Goal: Task Accomplishment & Management: Manage account settings

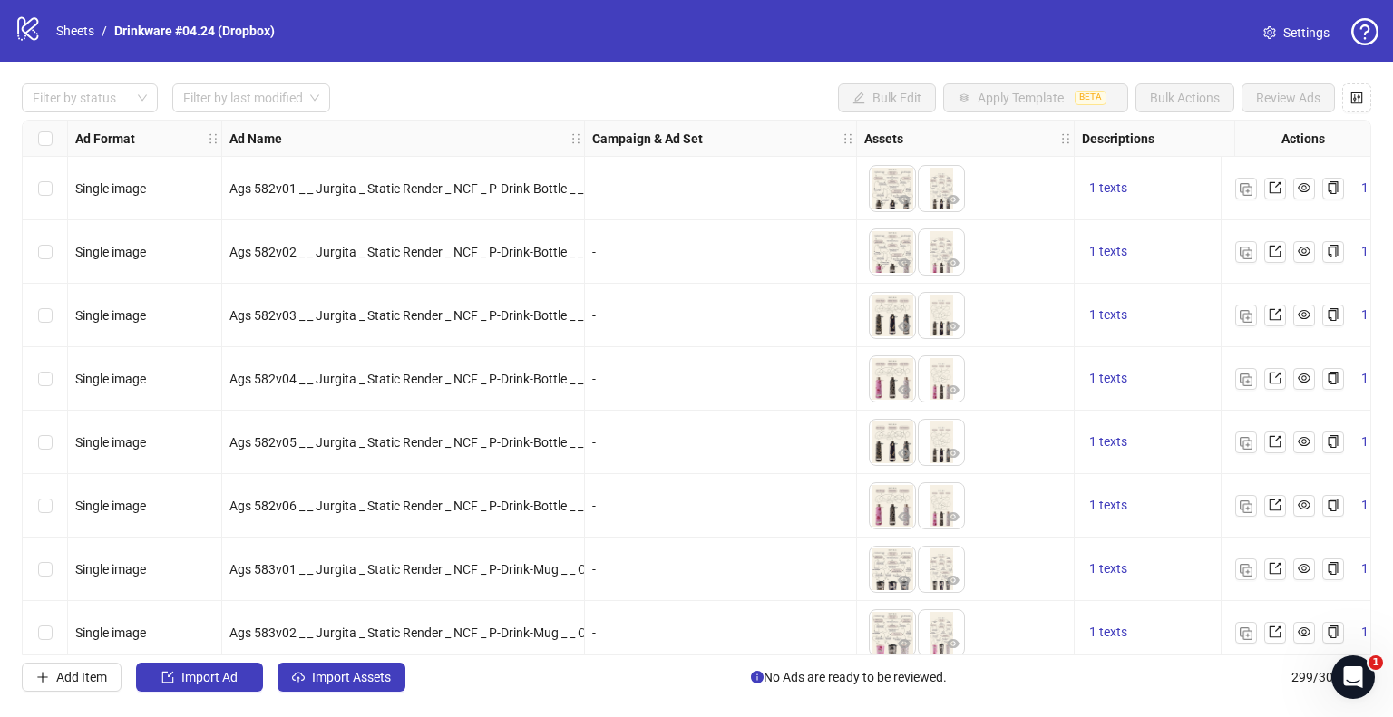
click at [31, 40] on icon "logo/logo-mobile" at bounding box center [28, 28] width 27 height 27
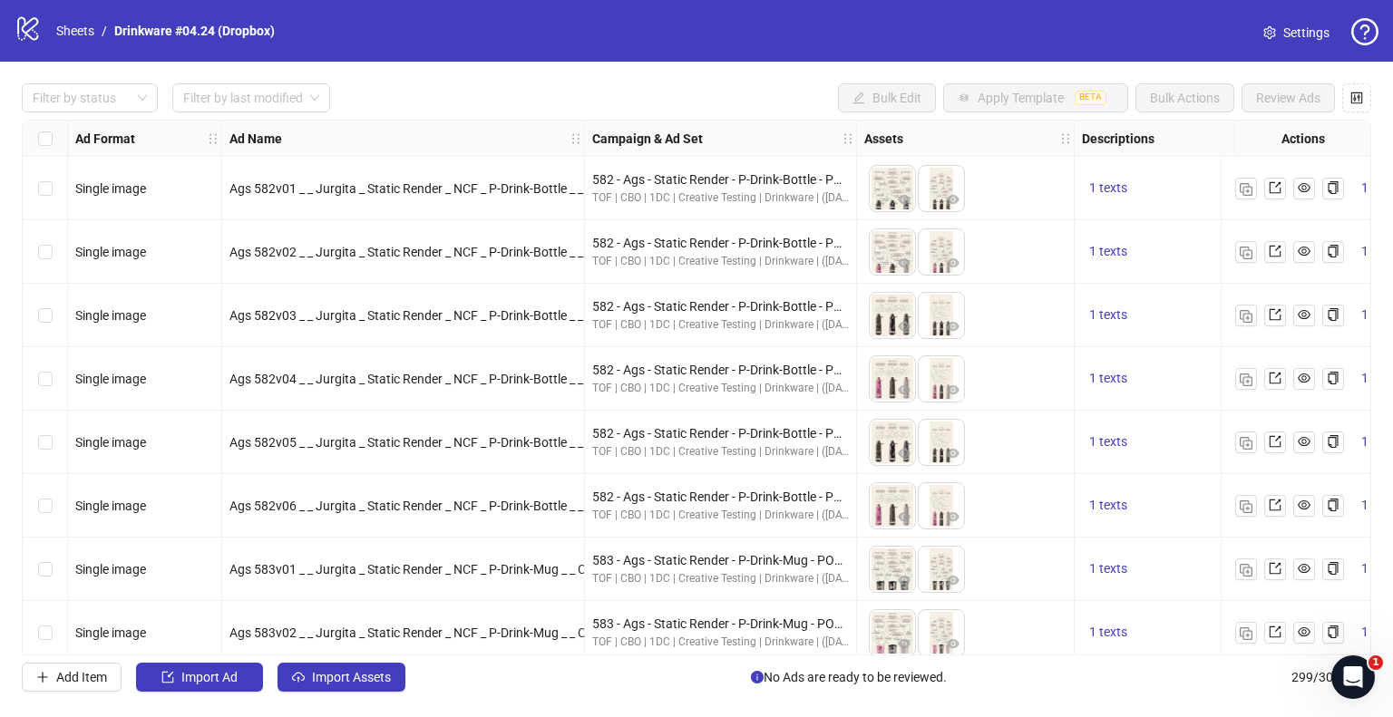
click at [20, 24] on icon "logo/logo-mobile" at bounding box center [28, 28] width 27 height 27
click at [77, 34] on link "Sheets" at bounding box center [75, 31] width 45 height 20
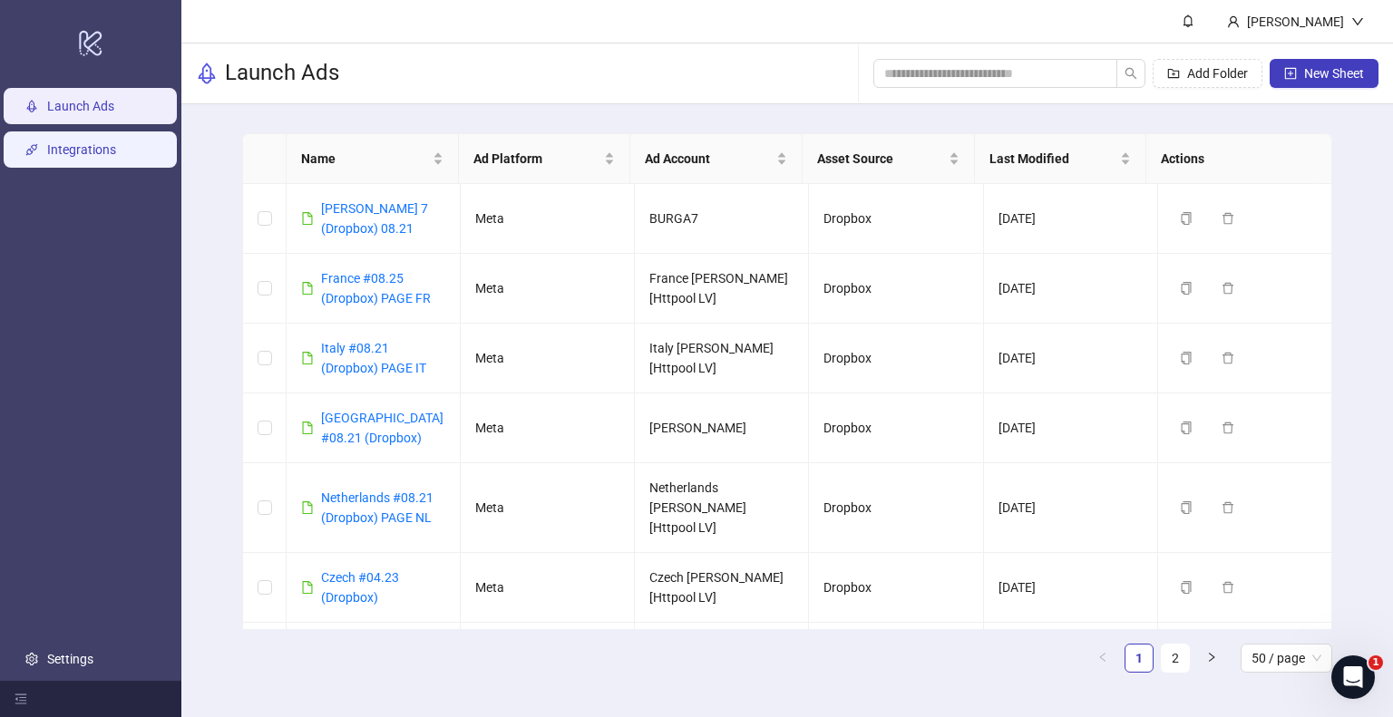
click at [73, 142] on link "Integrations" at bounding box center [81, 149] width 69 height 15
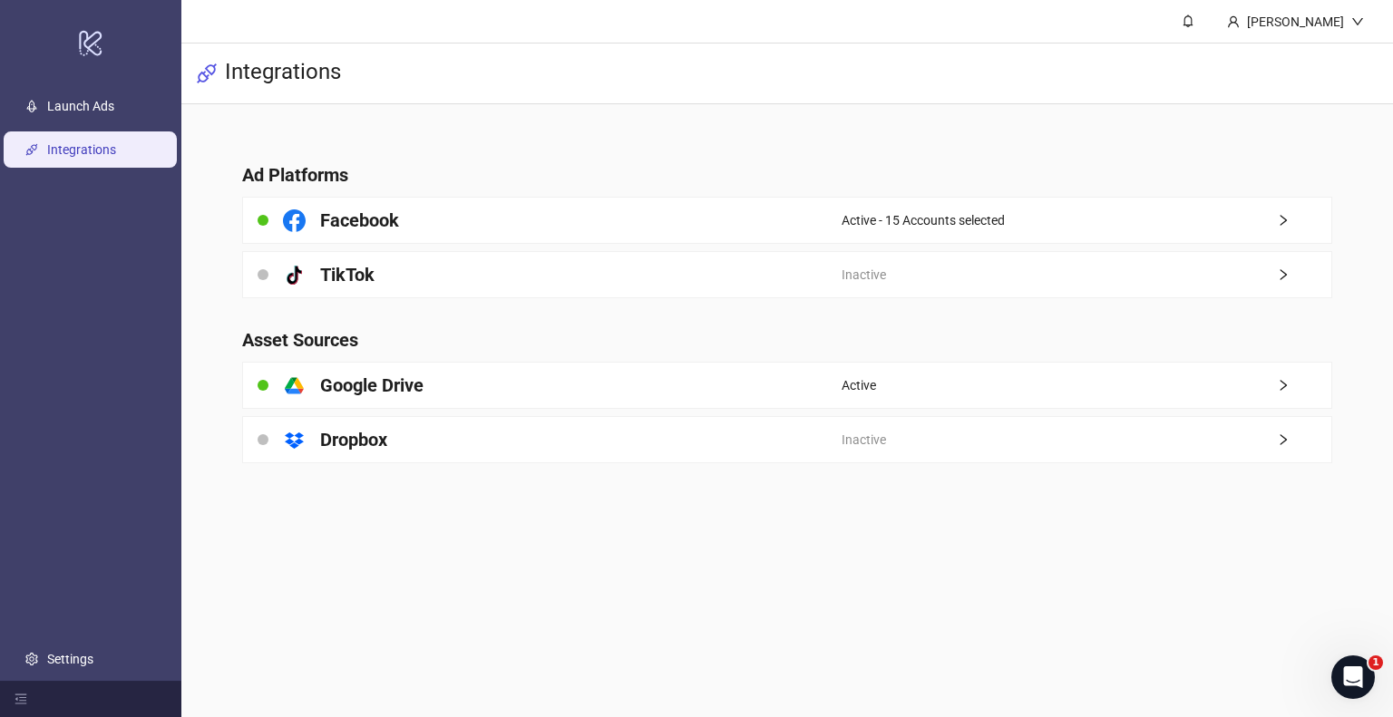
drag, startPoint x: 625, startPoint y: 594, endPoint x: 558, endPoint y: 575, distance: 69.8
click at [558, 575] on main "Akvilė Šimkutė Integrations Ad Platforms Facebook Active - 15 Accounts selected…" at bounding box center [787, 358] width 1212 height 717
click at [96, 112] on link "Launch Ads" at bounding box center [80, 106] width 67 height 15
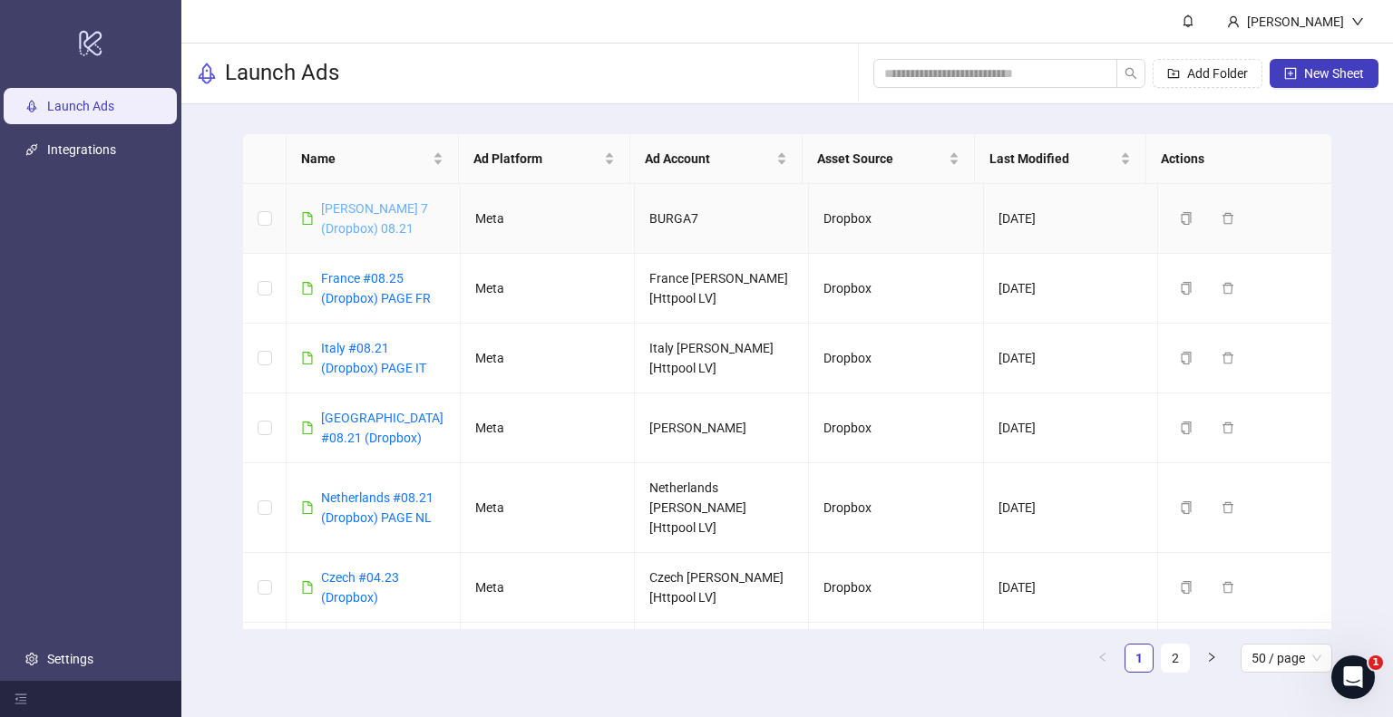
click at [362, 202] on link "[PERSON_NAME] 7 (Dropbox) 08.21" at bounding box center [374, 218] width 107 height 34
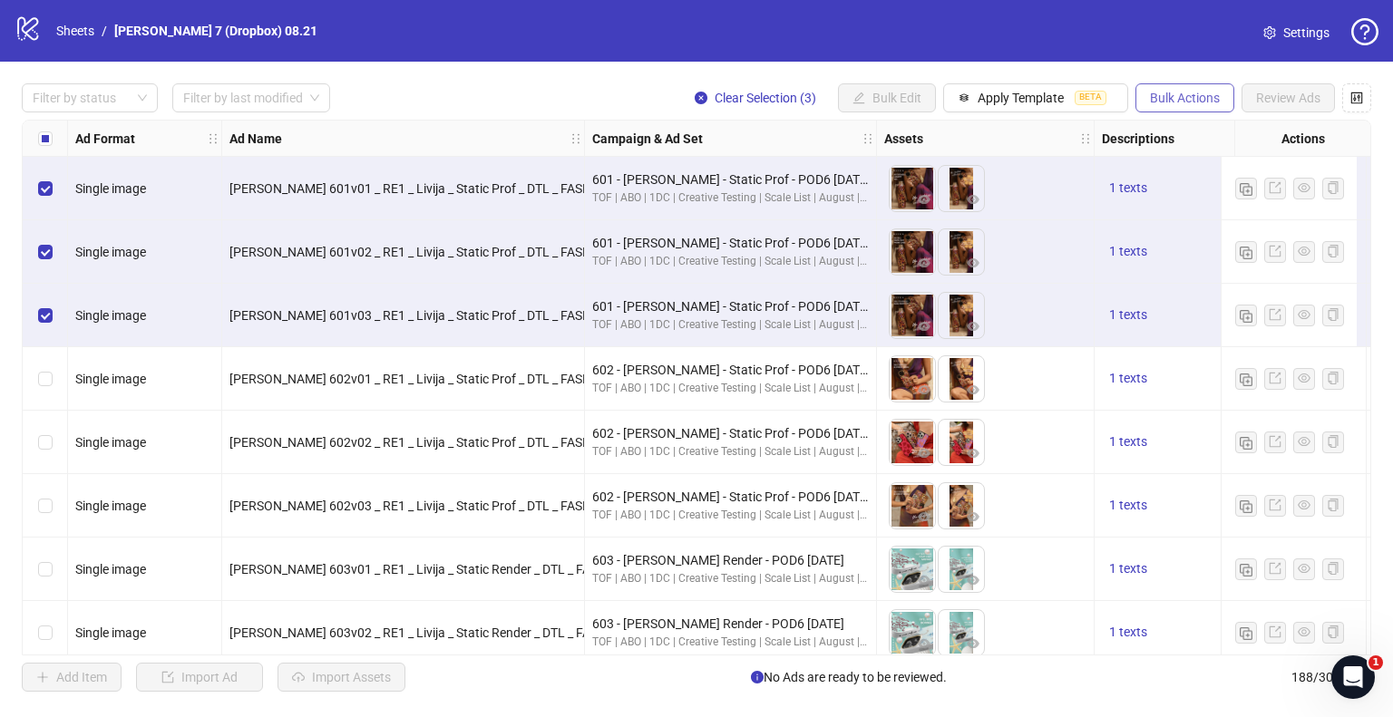
click at [1175, 91] on span "Bulk Actions" at bounding box center [1185, 98] width 70 height 15
click at [1184, 164] on span "Duplicate" at bounding box center [1211, 163] width 124 height 20
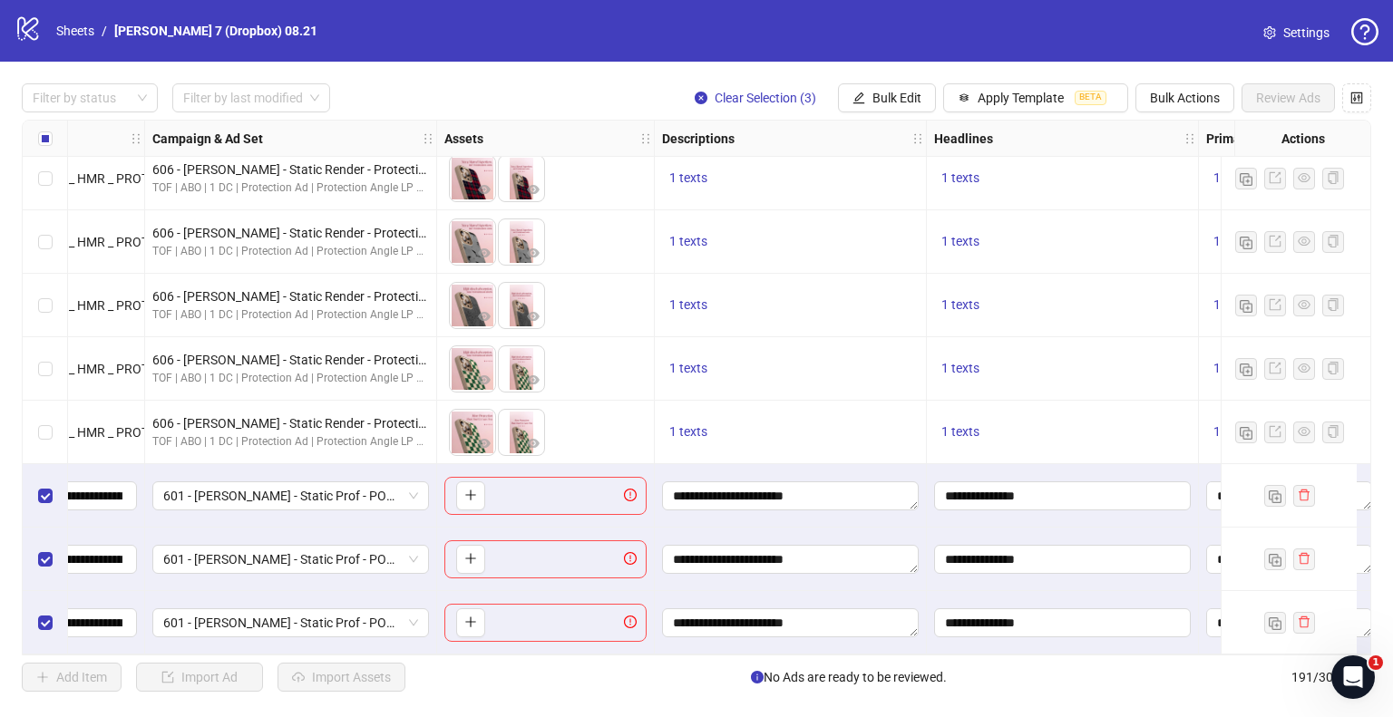
scroll to position [11633, 242]
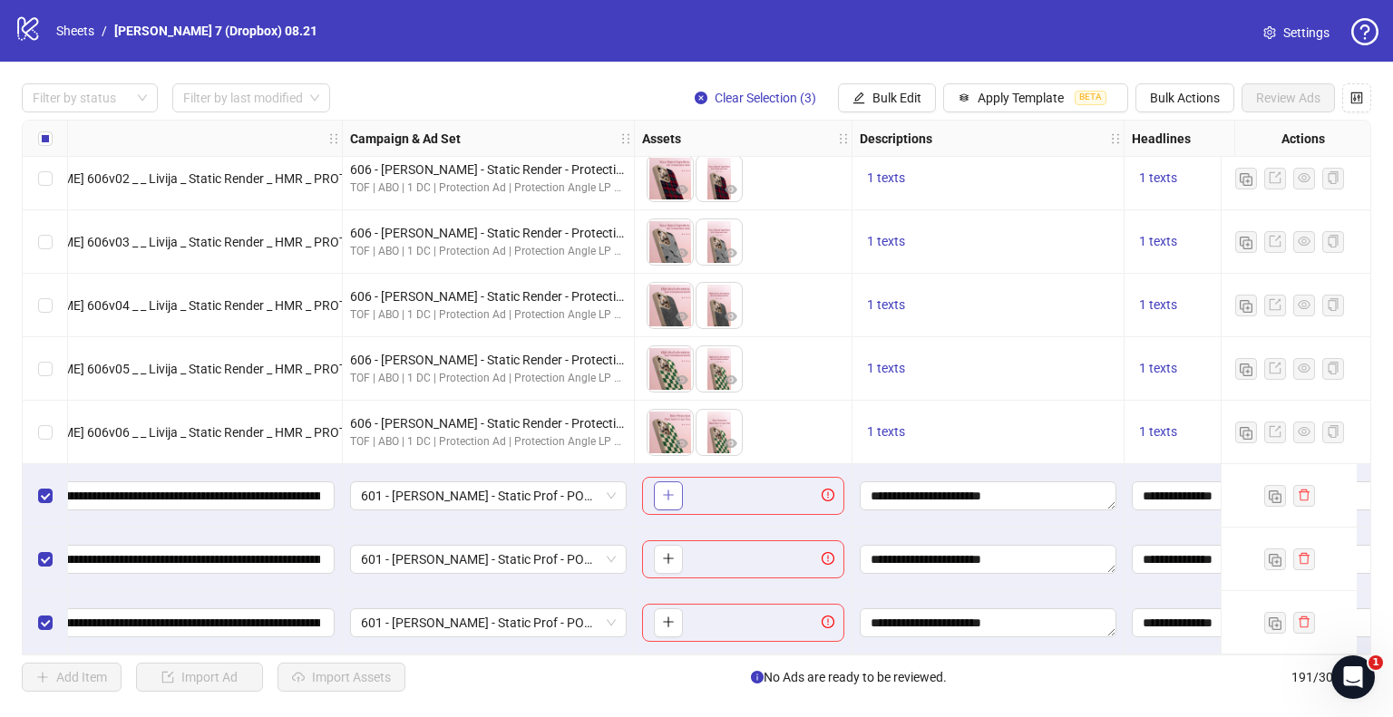
click at [672, 495] on icon "plus" at bounding box center [668, 495] width 10 height 1
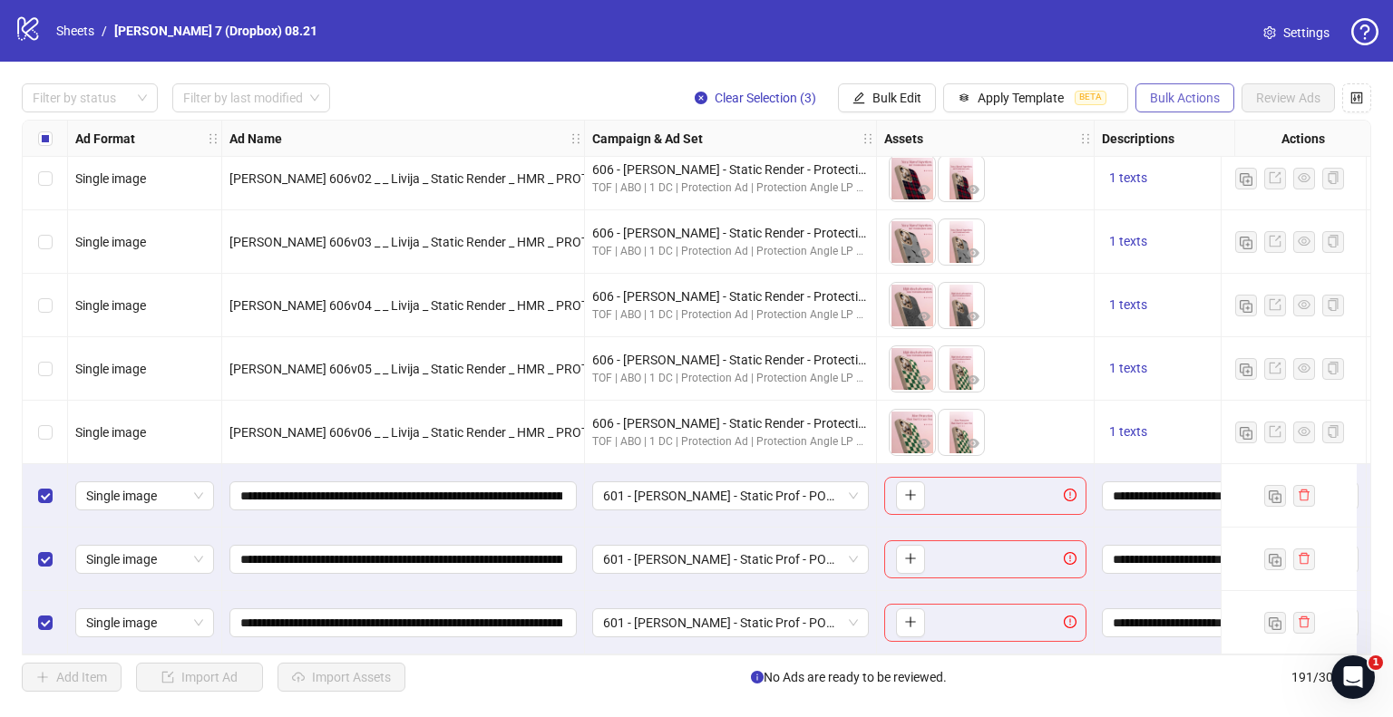
click at [1178, 93] on span "Bulk Actions" at bounding box center [1185, 98] width 70 height 15
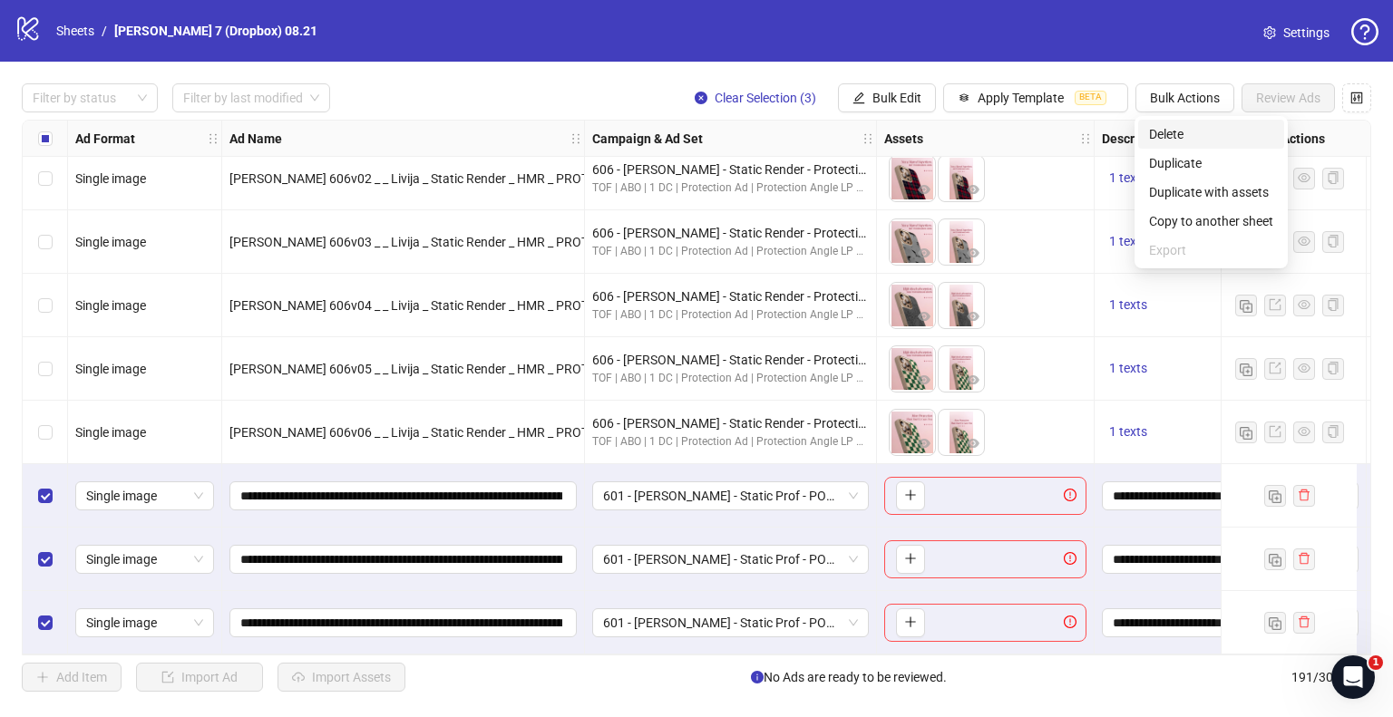
click at [1170, 126] on span "Delete" at bounding box center [1211, 134] width 124 height 20
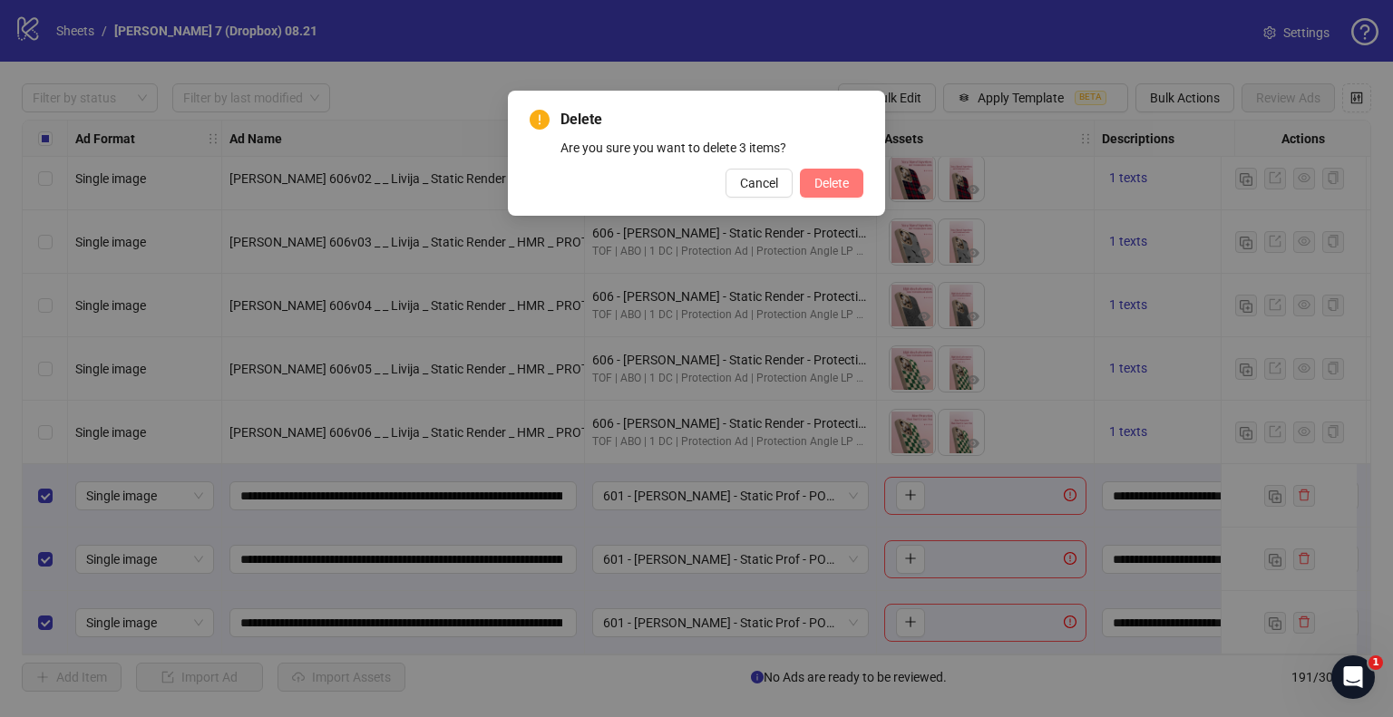
click at [842, 189] on span "Delete" at bounding box center [831, 183] width 34 height 15
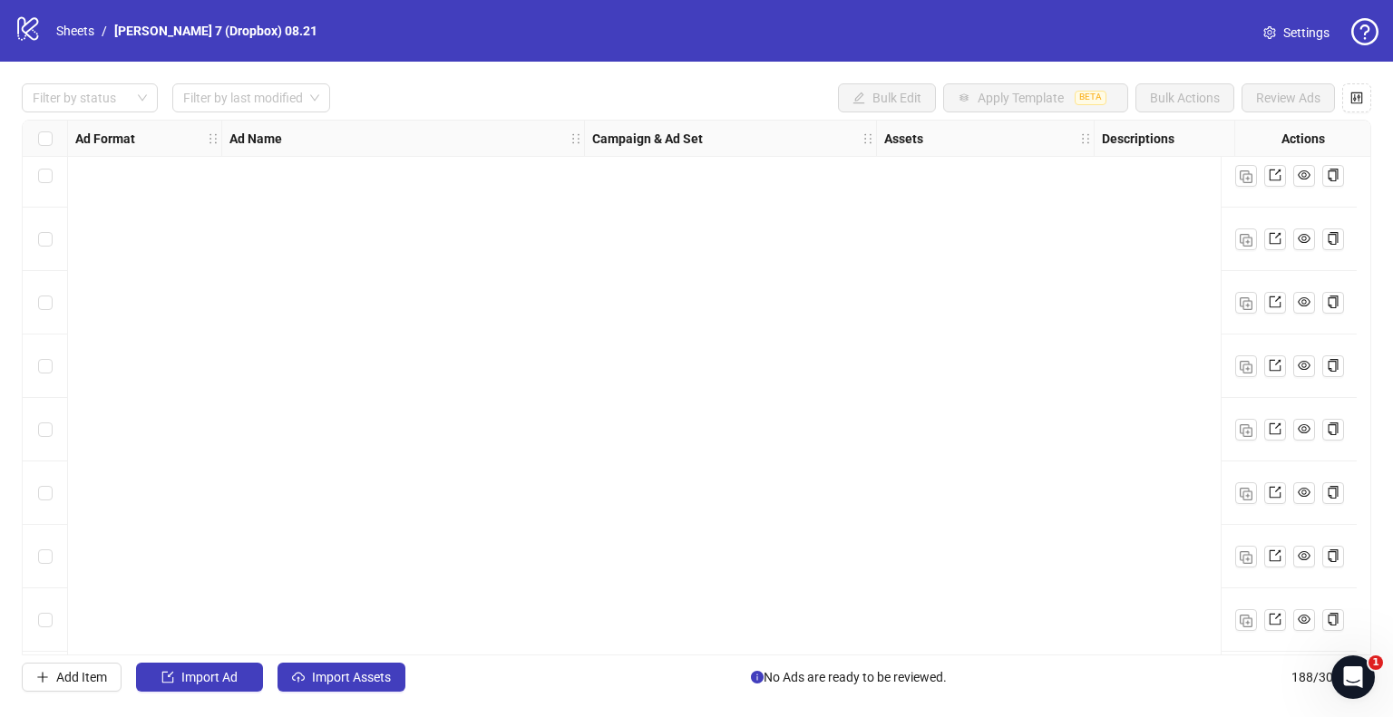
scroll to position [0, 0]
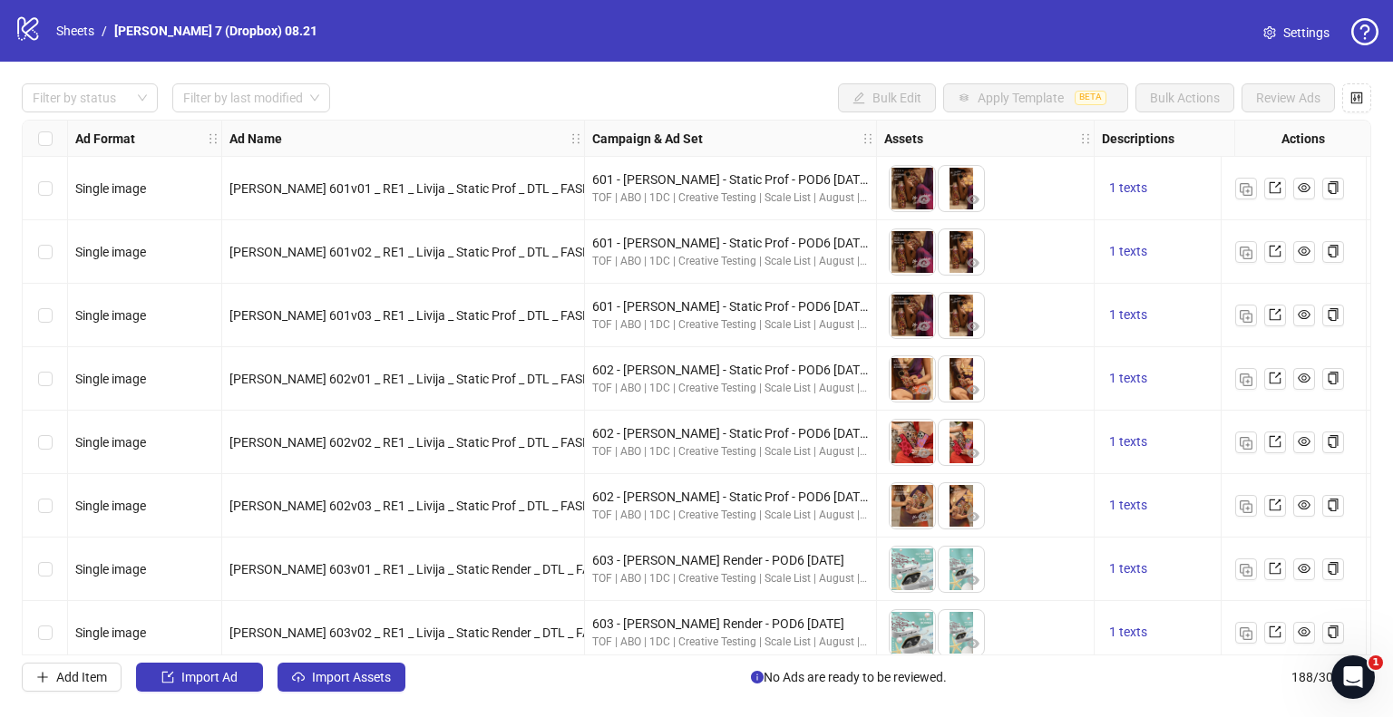
click at [54, 194] on div "Select row 1" at bounding box center [45, 188] width 45 height 63
click at [73, 24] on link "Sheets" at bounding box center [75, 31] width 45 height 20
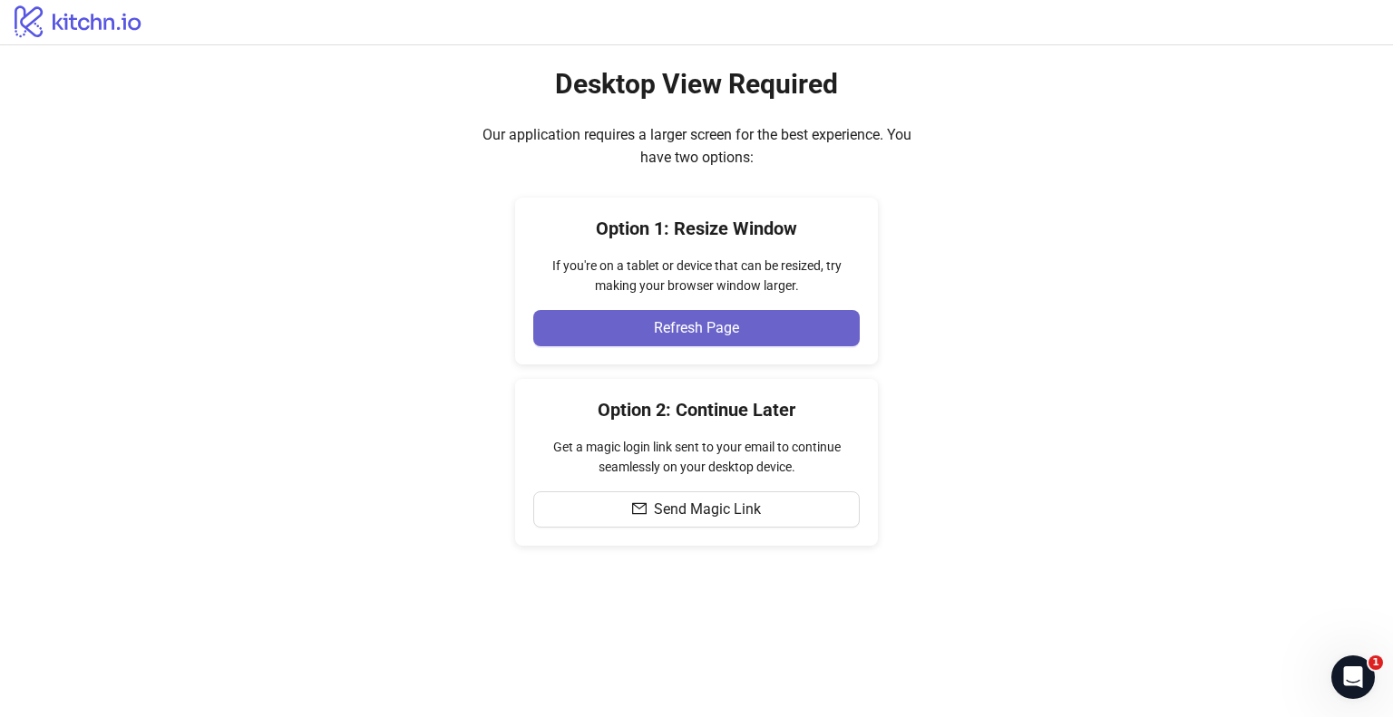
click at [674, 311] on button "Refresh Page" at bounding box center [696, 328] width 326 height 36
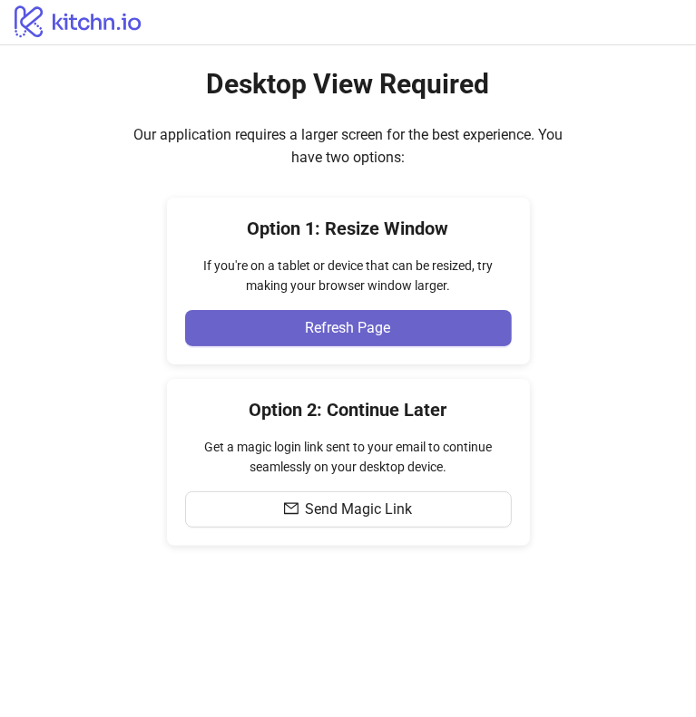
click at [409, 326] on button "Refresh Page" at bounding box center [348, 328] width 326 height 36
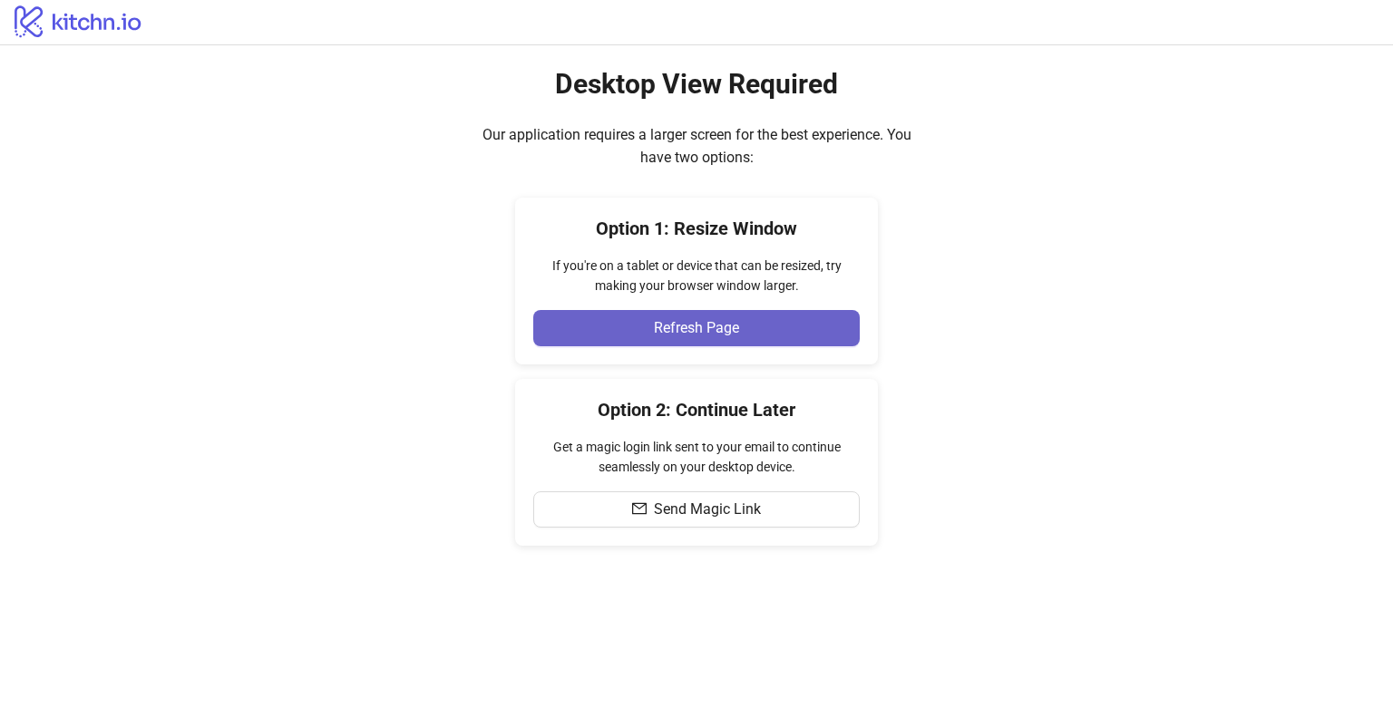
click at [674, 320] on span "Refresh Page" at bounding box center [696, 328] width 85 height 16
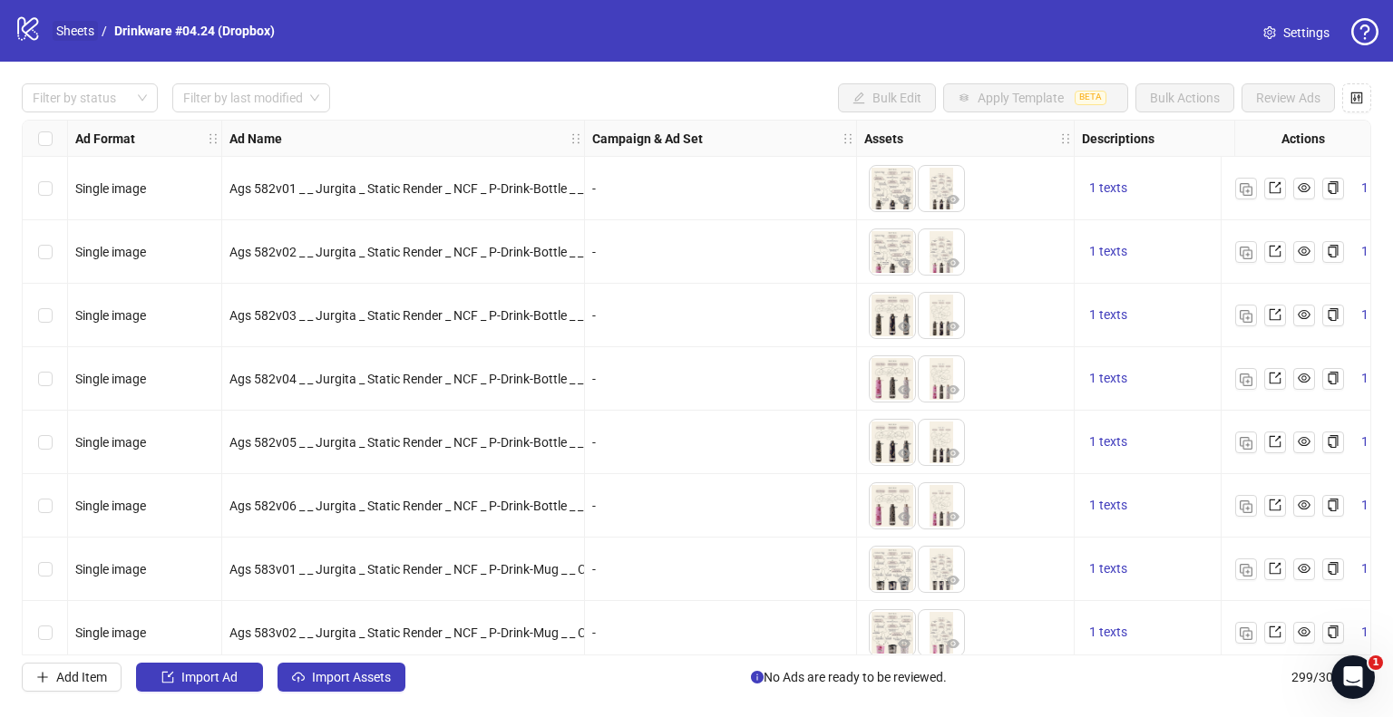
click at [71, 24] on link "Sheets" at bounding box center [75, 31] width 45 height 20
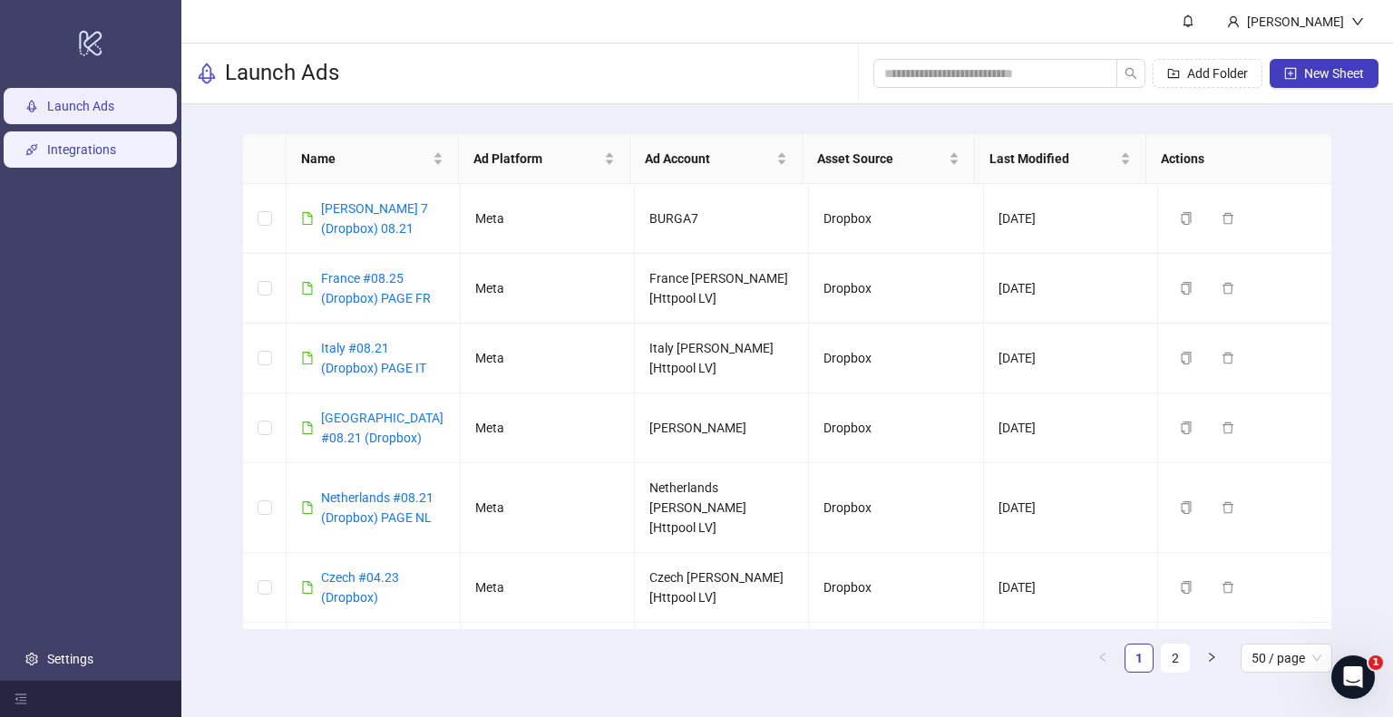
click at [100, 155] on link "Integrations" at bounding box center [81, 149] width 69 height 15
